Goal: Task Accomplishment & Management: Complete application form

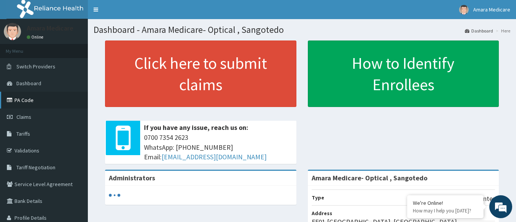
click at [25, 99] on link "PA Code" at bounding box center [44, 100] width 88 height 17
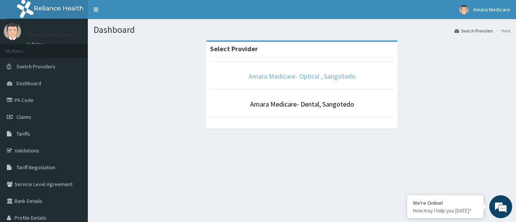
click at [306, 78] on link "Amara Medicare- Optical , Sangotedo" at bounding box center [302, 76] width 107 height 9
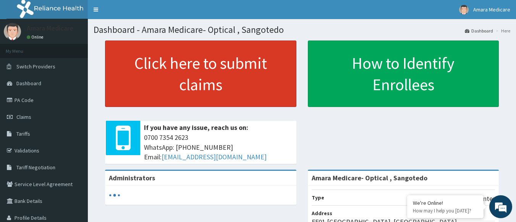
click at [194, 80] on link "Click here to submit claims" at bounding box center [200, 73] width 191 height 66
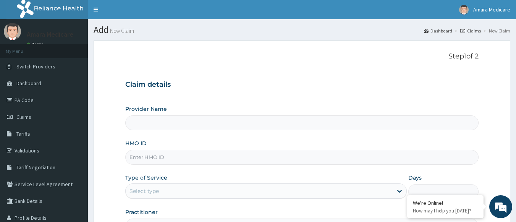
type input "Amara Medicare- Optical , Sangotedo"
click at [140, 160] on input "HMO ID" at bounding box center [302, 157] width 354 height 15
type input "v"
paste input "LBP/10205/B"
type input "LBP/10205/B"
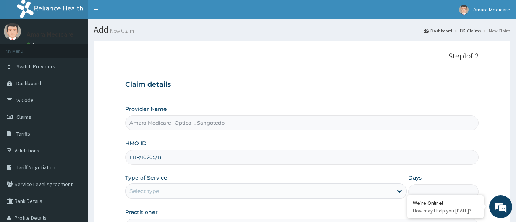
click at [144, 194] on div "Select type" at bounding box center [143, 191] width 29 height 8
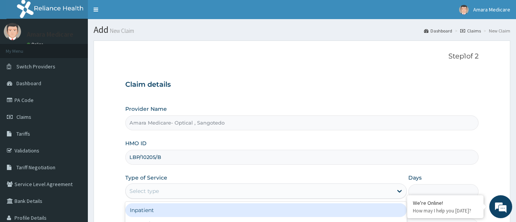
click at [142, 211] on div "Inpatient" at bounding box center [265, 210] width 281 height 14
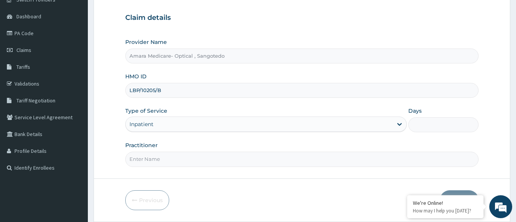
scroll to position [76, 0]
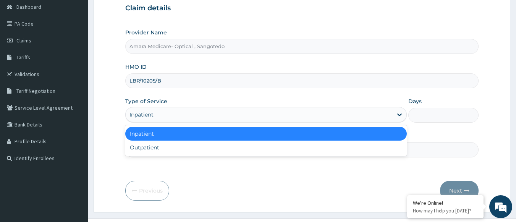
click at [134, 113] on div "Inpatient" at bounding box center [141, 115] width 24 height 8
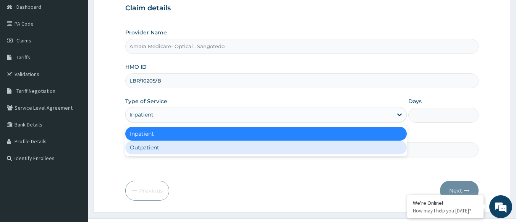
click at [140, 145] on div "Outpatient" at bounding box center [265, 148] width 281 height 14
type input "1"
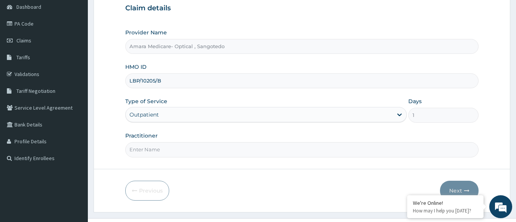
click at [143, 151] on input "Practitioner" at bounding box center [302, 149] width 354 height 15
type input "d"
type input "Dr Esther"
click at [462, 190] on button "Next" at bounding box center [459, 191] width 39 height 20
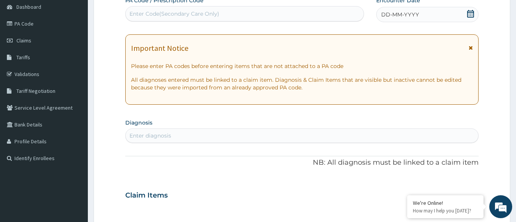
click at [168, 12] on div "Enter Code(Secondary Care Only)" at bounding box center [174, 14] width 90 height 8
paste input "PA/74E8F2"
type input "PA/74E8F2"
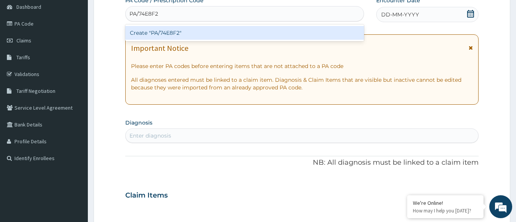
click at [157, 33] on div "Create "PA/74E8F2"" at bounding box center [244, 33] width 239 height 14
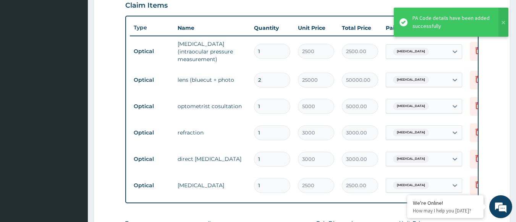
scroll to position [262, 0]
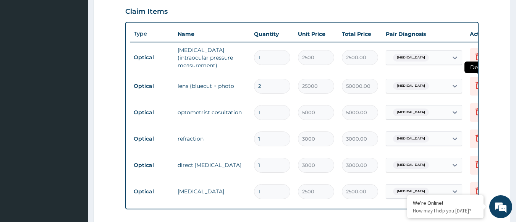
click at [473, 82] on icon at bounding box center [477, 85] width 9 height 9
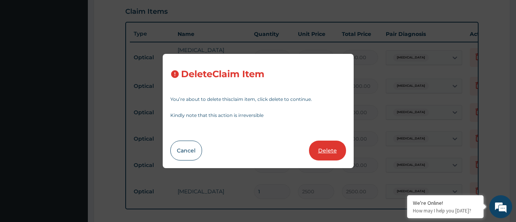
click at [327, 153] on button "Delete" at bounding box center [327, 151] width 37 height 20
type input "1"
type input "5000"
type input "5000.00"
type input "3000"
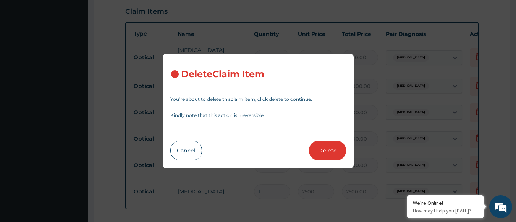
type input "3000.00"
type input "2500"
type input "2500.00"
